Goal: Find specific page/section: Find specific page/section

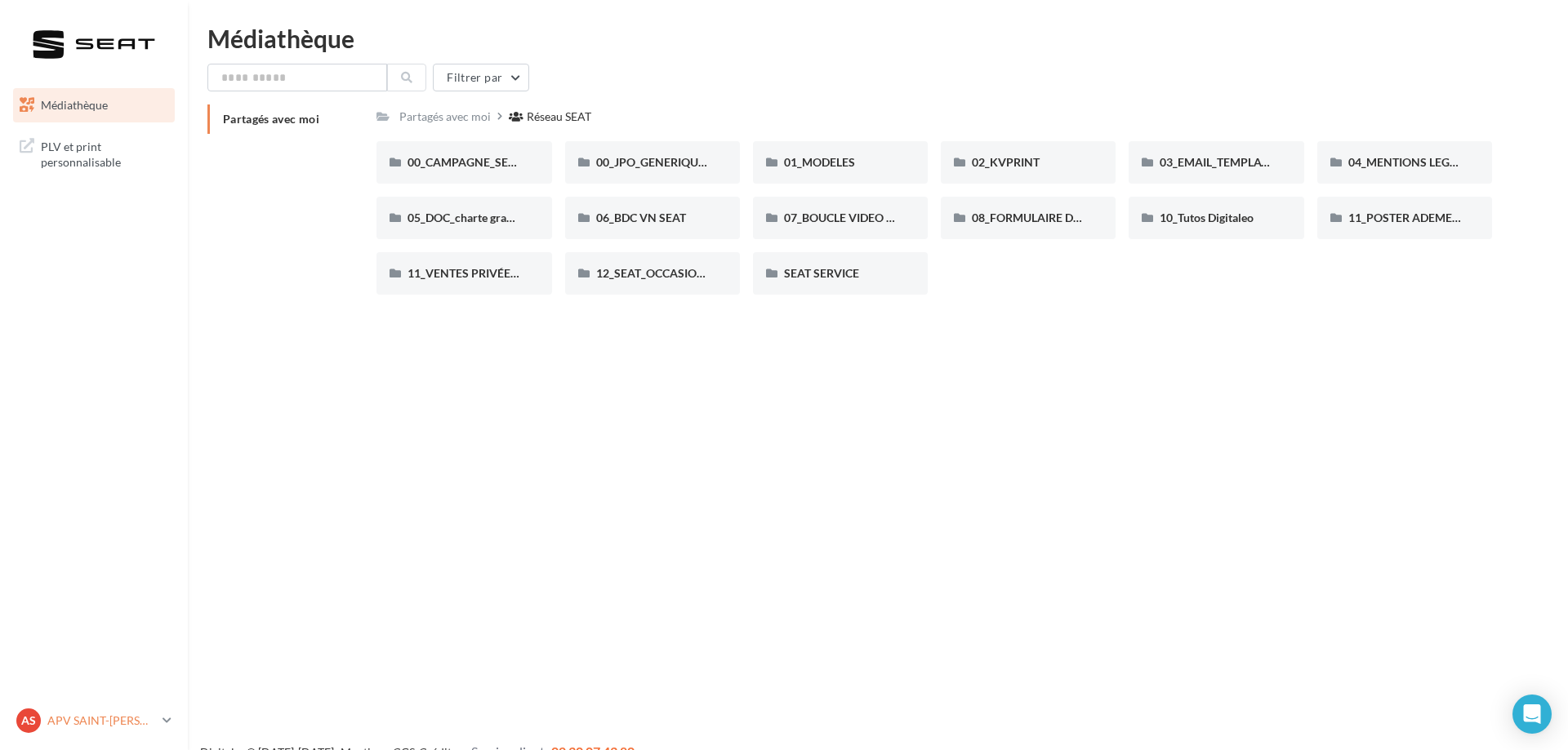
click at [114, 721] on p "APV SAINT-[PERSON_NAME]-L'EXIL" at bounding box center [102, 721] width 109 height 16
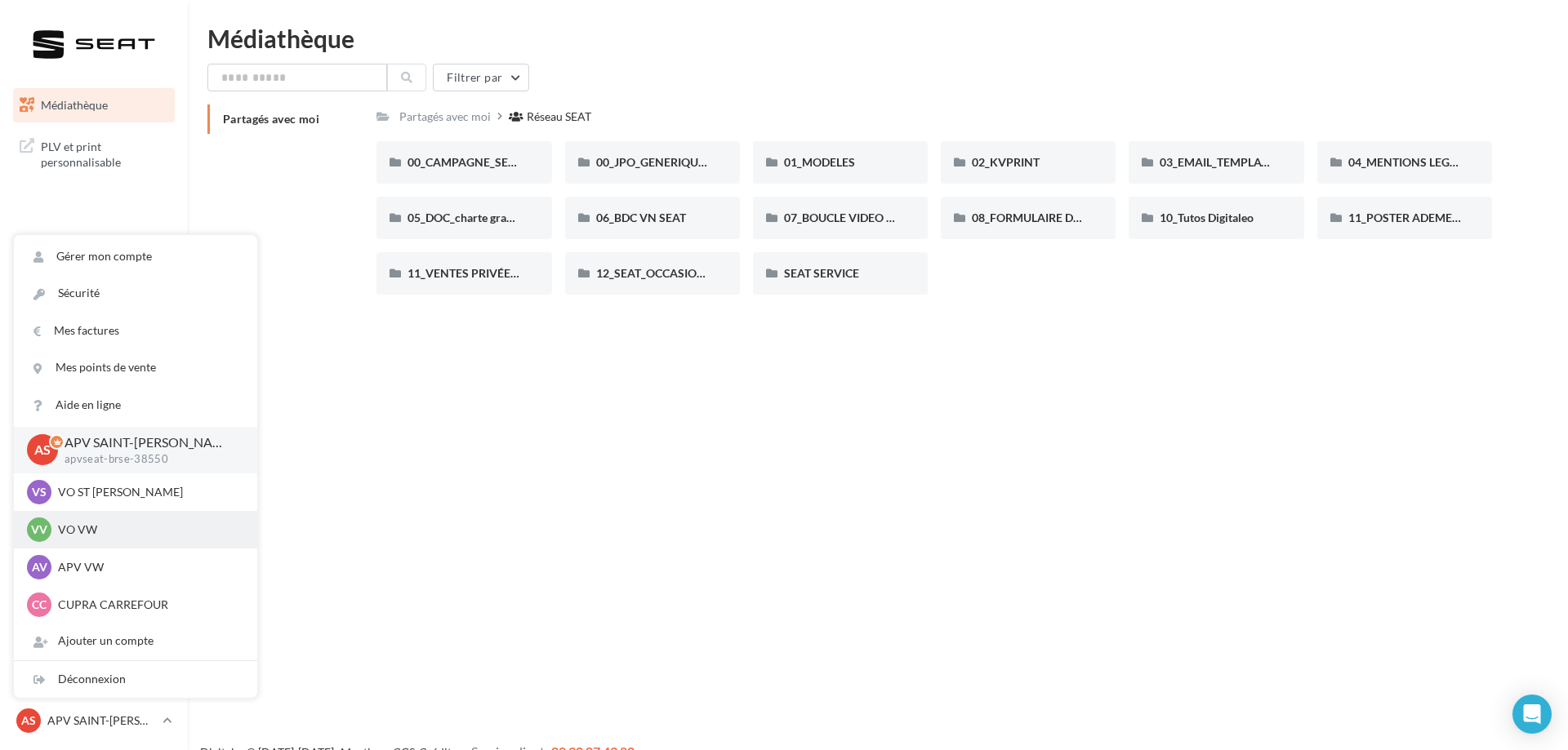
click at [78, 528] on p "VO VW" at bounding box center [147, 530] width 180 height 16
click at [89, 528] on p "VO VW" at bounding box center [147, 530] width 180 height 16
click at [86, 529] on p "VO VW" at bounding box center [147, 530] width 180 height 16
click at [44, 535] on span "VV" at bounding box center [39, 530] width 16 height 16
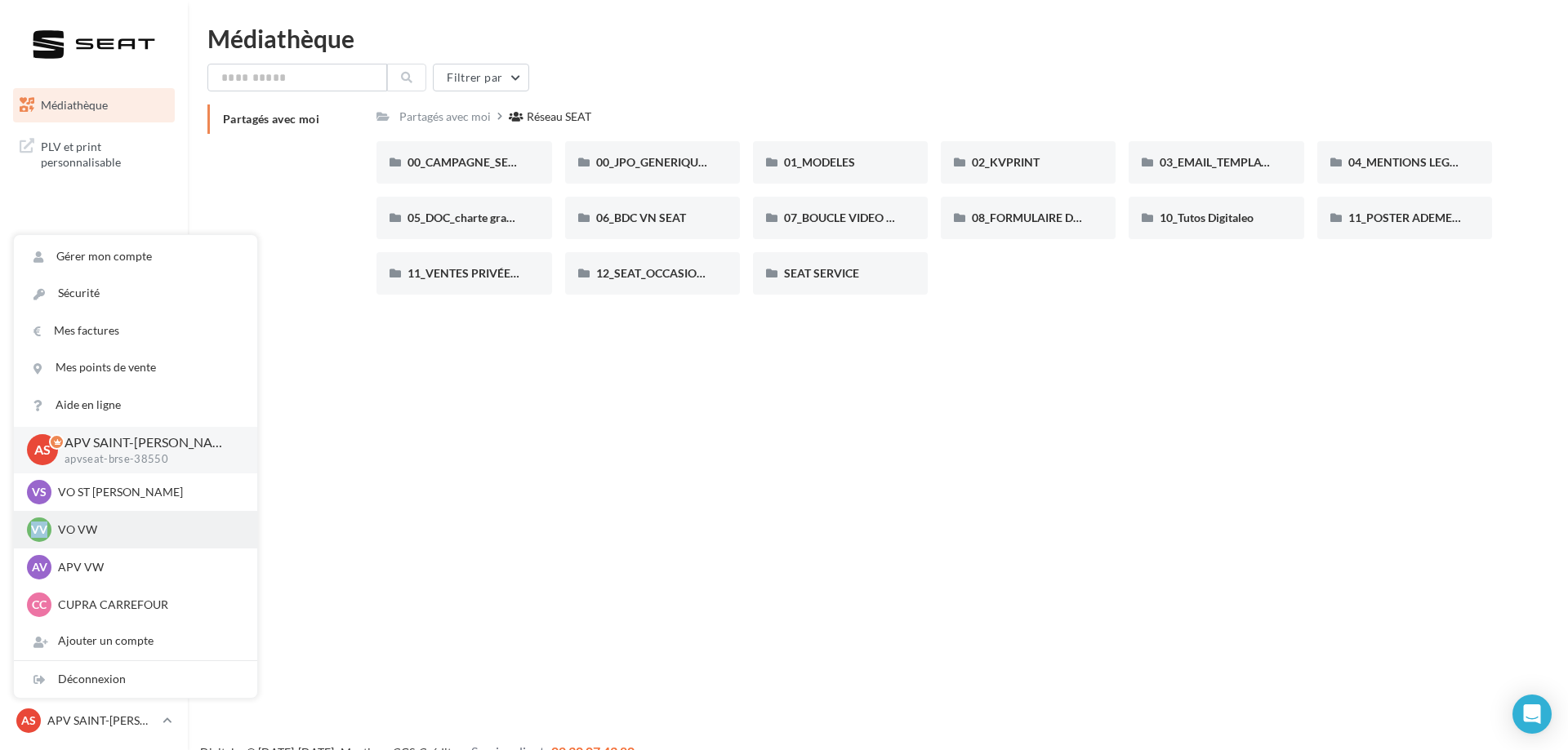
click at [44, 535] on span "VV" at bounding box center [39, 530] width 16 height 16
